Goal: Task Accomplishment & Management: Manage account settings

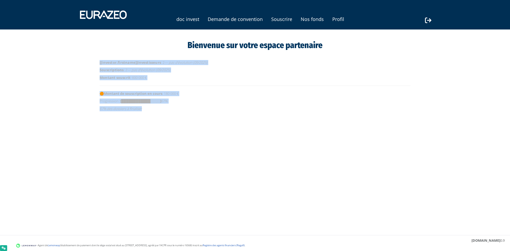
drag, startPoint x: 116, startPoint y: 65, endPoint x: 215, endPoint y: 109, distance: 108.3
click at [215, 109] on div "Bienvenue sur votre espace partenaire [[investor.firstname]]Investisseurs : 2 —…" at bounding box center [255, 81] width 335 height 85
click at [304, 146] on html "Nos fonds [Français] Souscriptions [Français] Investisseurs Documents Conseille…" at bounding box center [255, 73] width 510 height 146
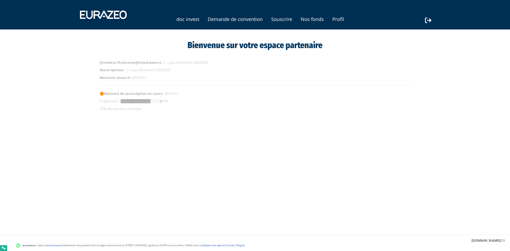
click at [304, 146] on html "Nos fonds [Français] Souscriptions [Français] Investisseurs Documents Conseille…" at bounding box center [255, 73] width 510 height 146
click at [308, 21] on link "Nos fonds" at bounding box center [312, 18] width 23 height 7
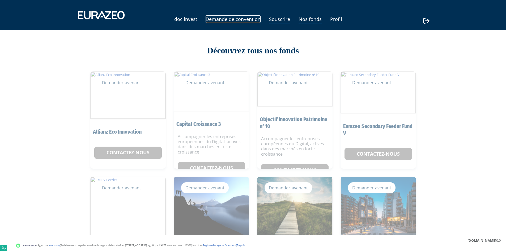
click at [250, 20] on link "Demande de convention" at bounding box center [233, 18] width 55 height 7
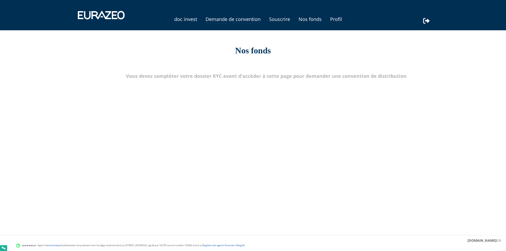
click at [274, 23] on ul "doc invest Demande de convention Souscrire Nos fonds Profil" at bounding box center [253, 19] width 179 height 8
click at [315, 19] on link "Nos fonds" at bounding box center [310, 18] width 23 height 7
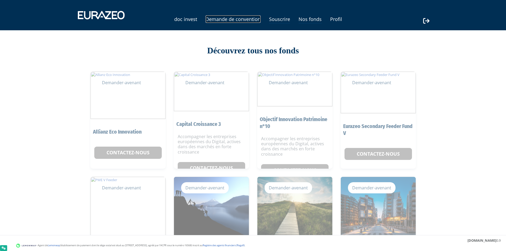
click at [225, 19] on link "Demande de convention" at bounding box center [233, 18] width 55 height 7
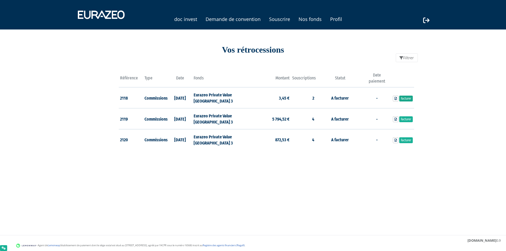
click at [407, 101] on link "Facturer" at bounding box center [407, 99] width 14 height 6
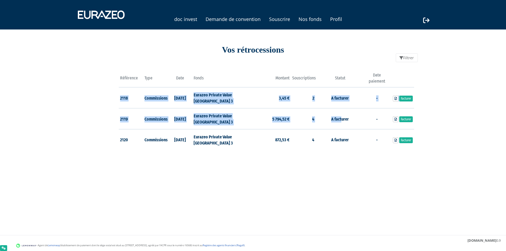
drag, startPoint x: 120, startPoint y: 98, endPoint x: 342, endPoint y: 114, distance: 222.8
click at [342, 114] on tbody "2118 Commissions 19/12/2023 Eurazeo Private Value Europe 3 3,45 € 2 A facturer 4" at bounding box center [267, 118] width 296 height 63
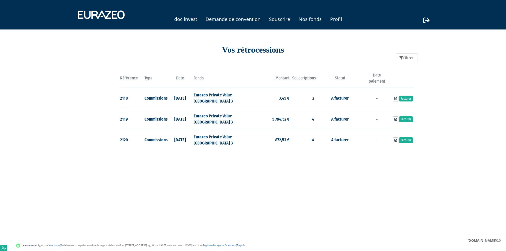
click at [359, 151] on div "Référence Type Date 2118 Commissions 19/12/2023 3,45 € 2 4" at bounding box center [266, 111] width 311 height 93
drag, startPoint x: 118, startPoint y: 99, endPoint x: 382, endPoint y: 103, distance: 264.0
click at [382, 103] on div "Référence Type Date 2118 Commissions 19/12/2023 3,45 € 2 4" at bounding box center [266, 111] width 311 height 93
click at [366, 104] on td "-" at bounding box center [377, 97] width 25 height 21
click at [405, 100] on link "Facturer" at bounding box center [407, 99] width 14 height 6
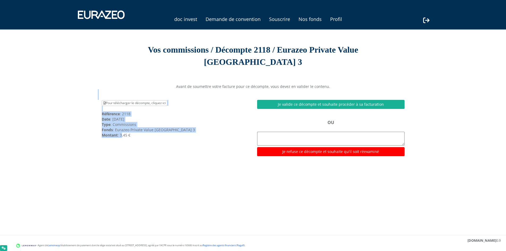
drag, startPoint x: 132, startPoint y: 127, endPoint x: 121, endPoint y: 125, distance: 11.3
click at [121, 125] on div "Avant de soumettre votre facture pour ce décompte, vous devez en valider le con…" at bounding box center [253, 120] width 311 height 72
click at [124, 124] on div "Pour télécharger le décompte, cliquez ici Référence : 2118 Date : 19/12/2023 Ty…" at bounding box center [176, 119] width 156 height 38
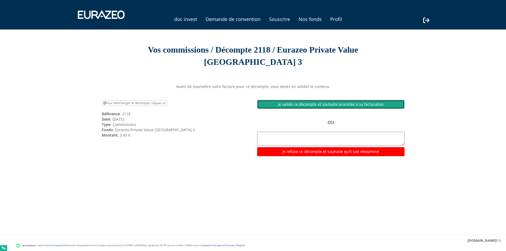
click at [311, 100] on link "Je valide ce décompte et souhaite procéder à sa facturation" at bounding box center [331, 104] width 148 height 9
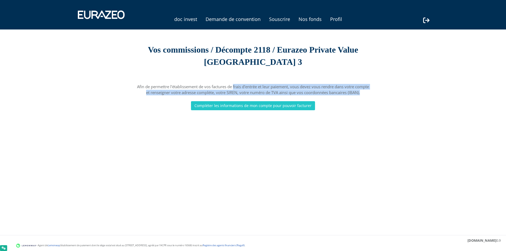
drag, startPoint x: 136, startPoint y: 76, endPoint x: 384, endPoint y: 79, distance: 248.1
click at [384, 84] on div "Afin de permettre l'établissement de vos factures de frais d'entrée et leur pai…" at bounding box center [253, 97] width 311 height 26
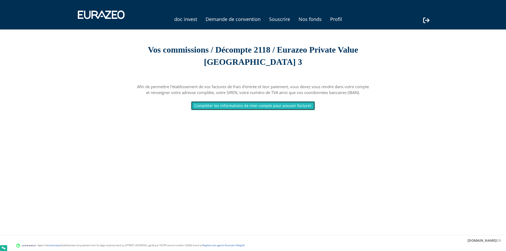
click at [244, 101] on link "Compléter les informations de mon compte pour pouvoir facturer" at bounding box center [253, 105] width 124 height 9
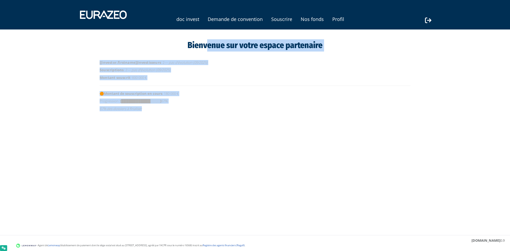
drag, startPoint x: 95, startPoint y: 48, endPoint x: 294, endPoint y: 136, distance: 217.8
click at [294, 136] on html "Nos fonds [Français] Souscriptions [[DEMOGRAPHIC_DATA]] Investisseurs Documents…" at bounding box center [255, 73] width 510 height 146
click at [290, 135] on html "Nos fonds [Français] Souscriptions [[DEMOGRAPHIC_DATA]] Investisseurs Documents…" at bounding box center [255, 73] width 510 height 146
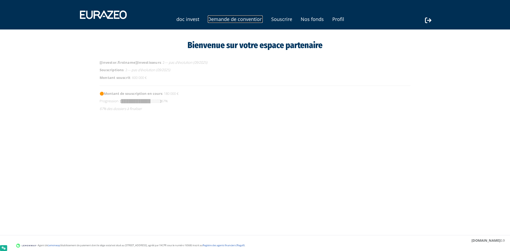
click at [222, 18] on link "Demande de convention" at bounding box center [235, 18] width 55 height 7
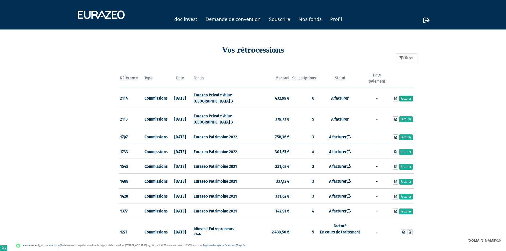
click at [408, 100] on link "Facturer" at bounding box center [407, 99] width 14 height 6
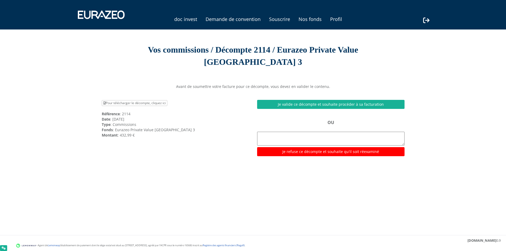
drag, startPoint x: 188, startPoint y: 146, endPoint x: 168, endPoint y: 153, distance: 21.0
click at [184, 148] on div "Avant de soumettre votre facture pour ce décompte, vous devez en valider le con…" at bounding box center [253, 120] width 311 height 88
